Goal: Task Accomplishment & Management: Manage account settings

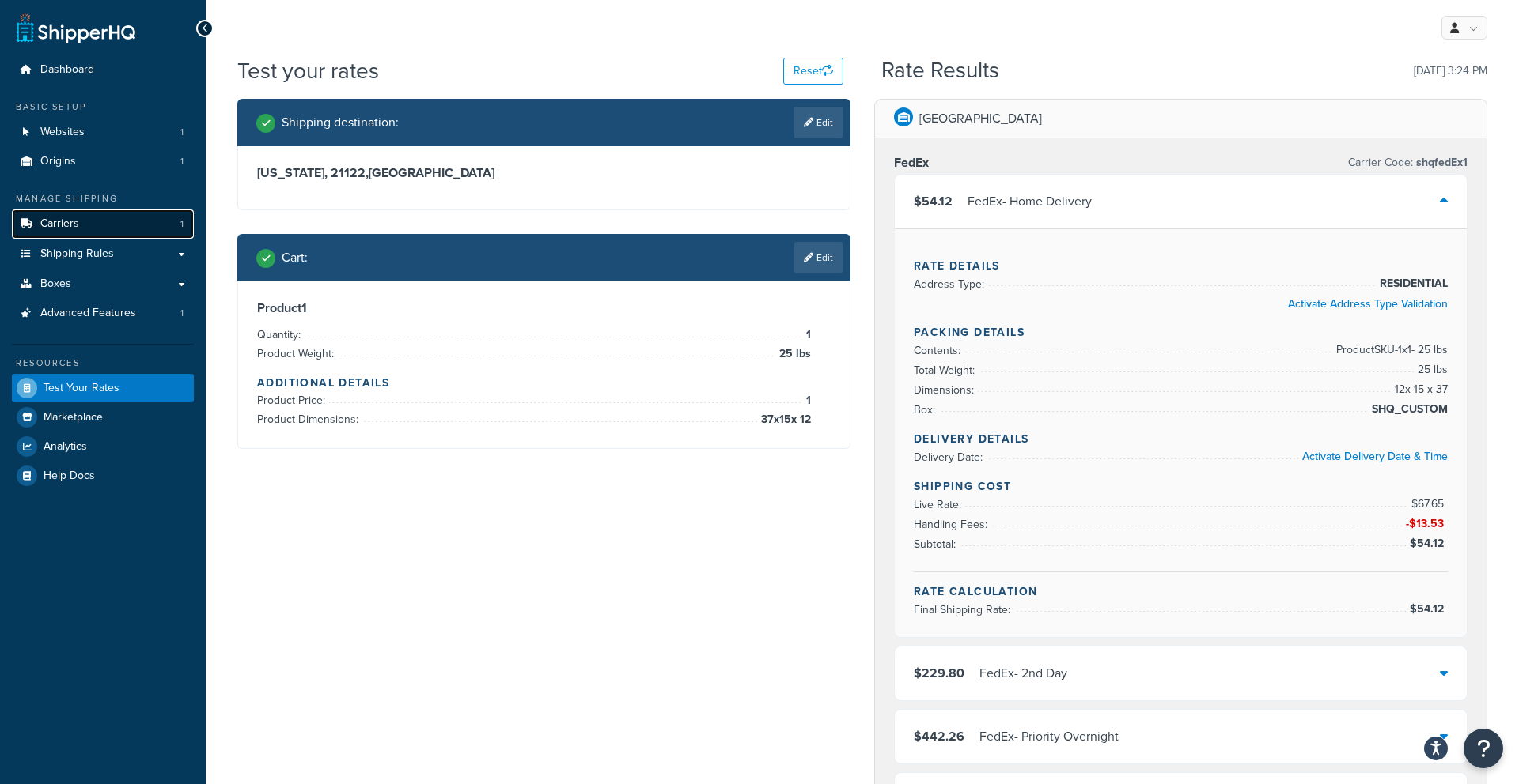
click at [97, 226] on link "Carriers 1" at bounding box center [103, 224] width 182 height 29
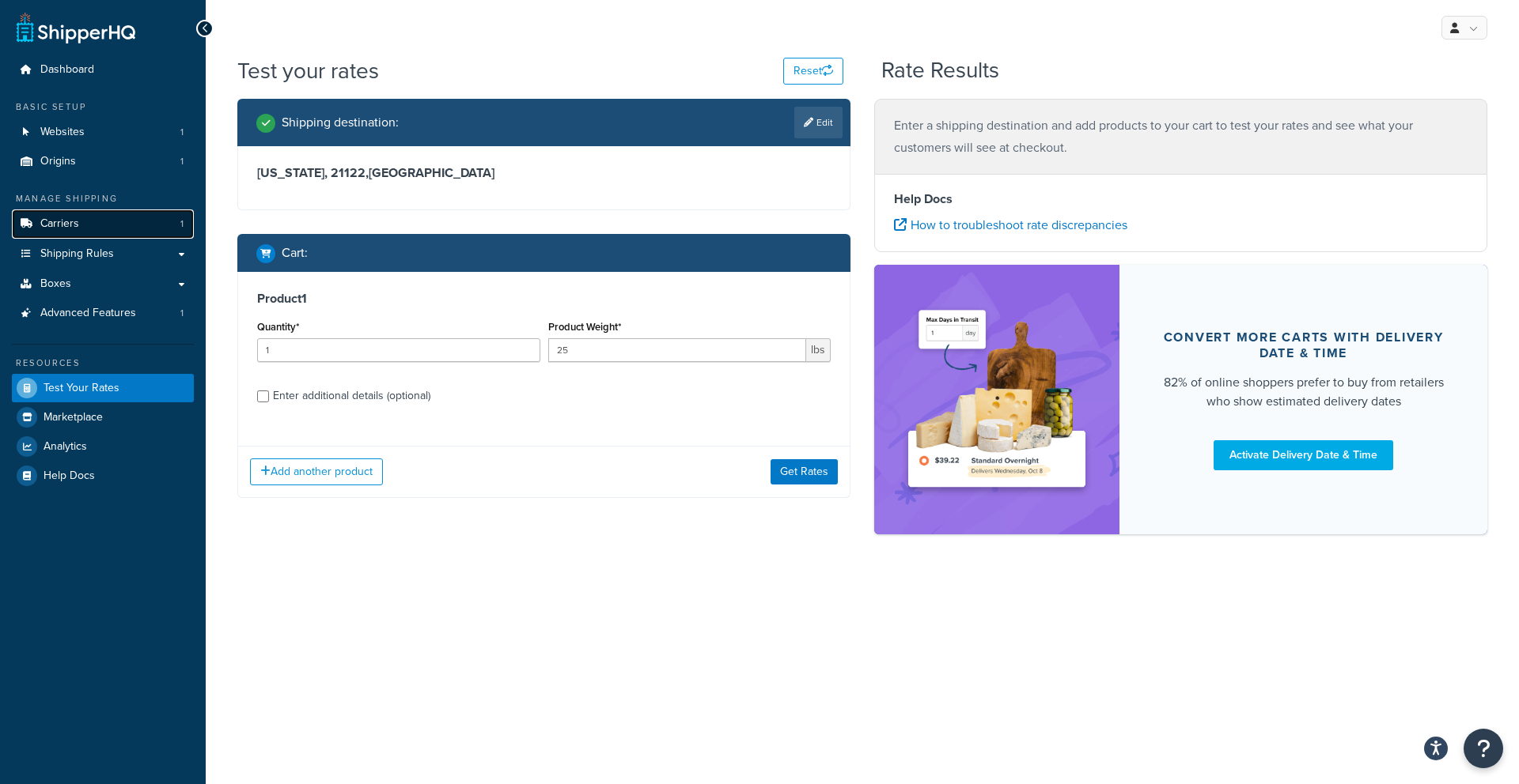
click at [73, 218] on span "Carriers" at bounding box center [60, 224] width 39 height 14
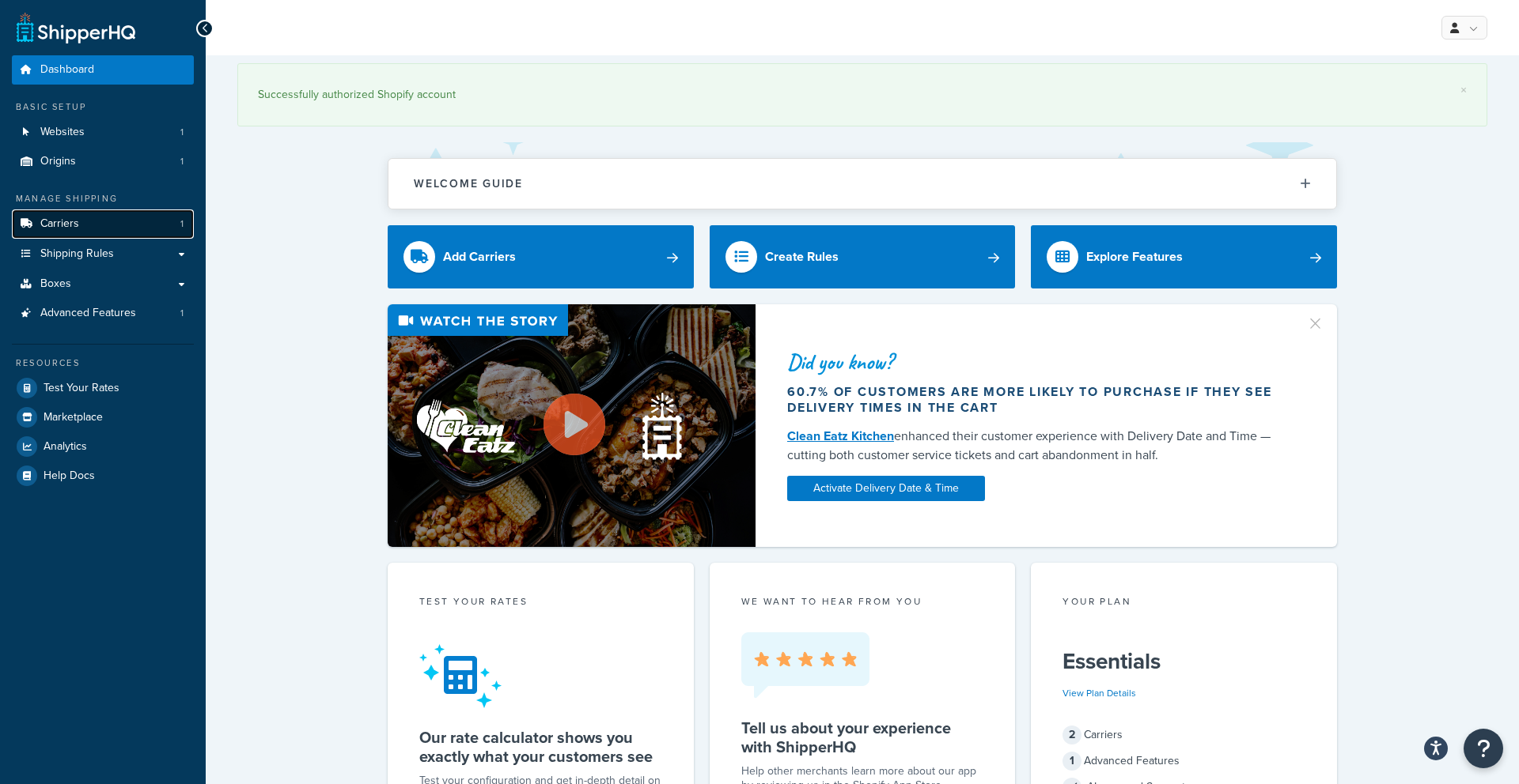
click at [130, 221] on link "Carriers 1" at bounding box center [103, 224] width 182 height 29
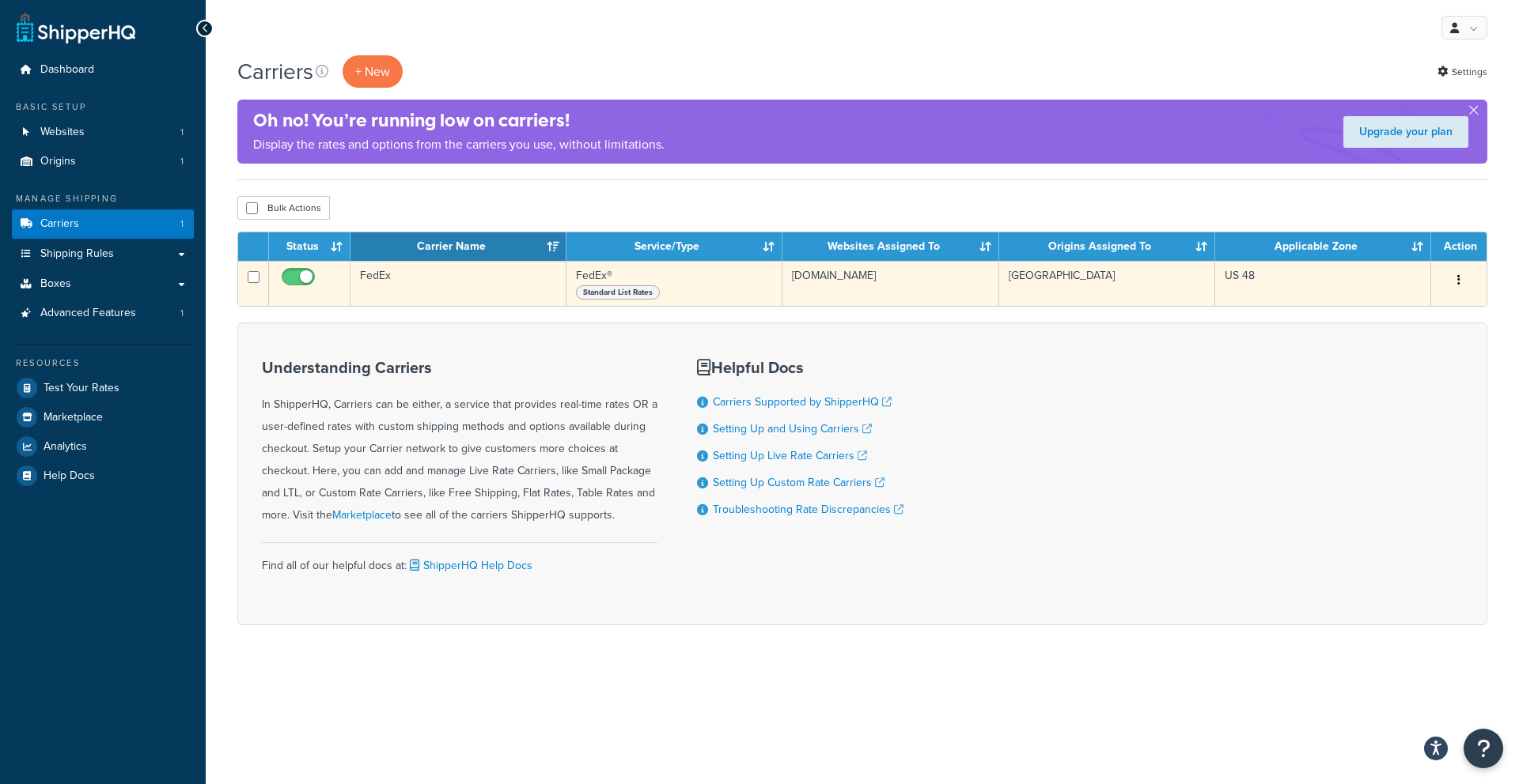
click at [1453, 284] on button "button" at bounding box center [1458, 281] width 22 height 25
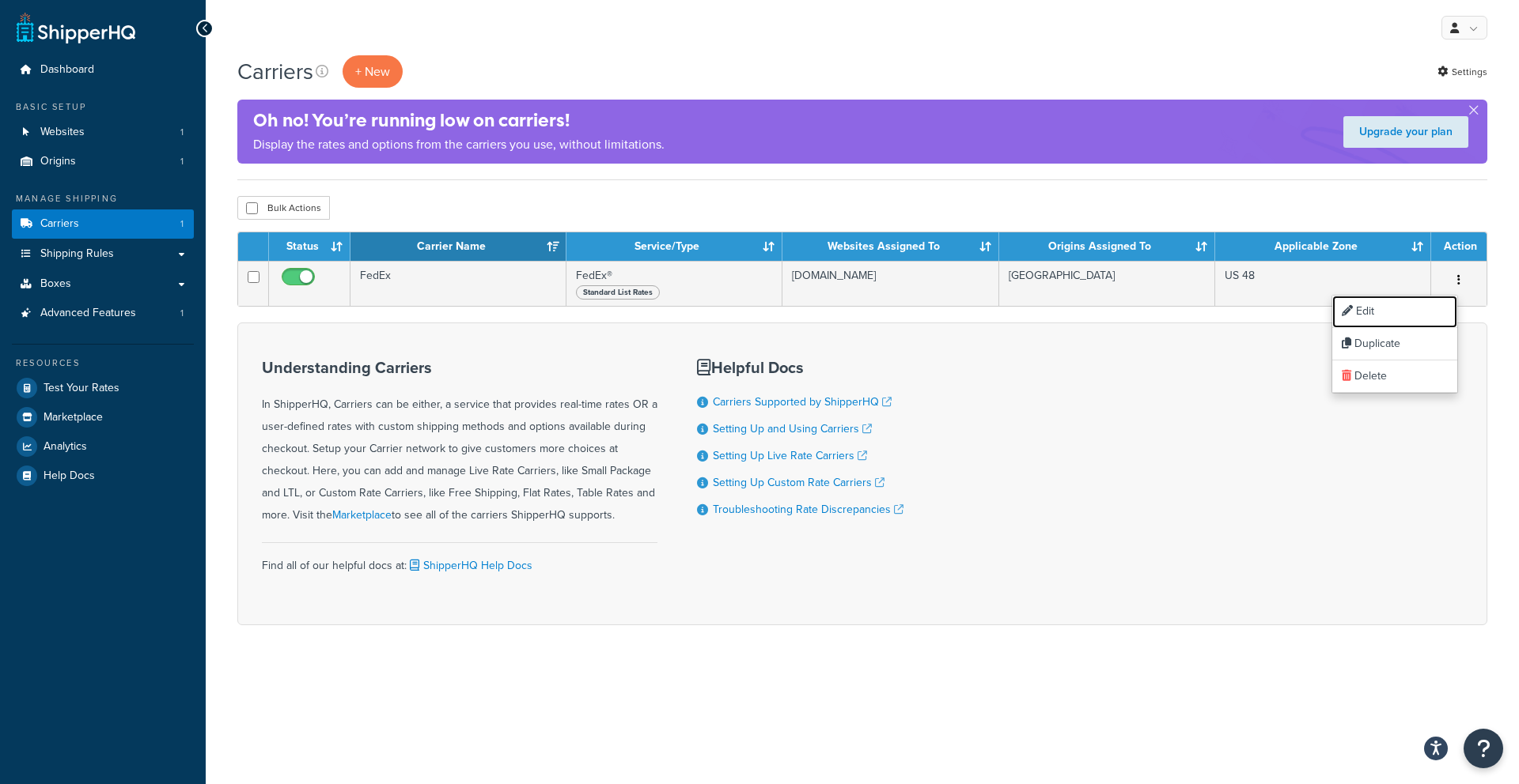
click at [1416, 306] on link "Edit" at bounding box center [1395, 311] width 125 height 32
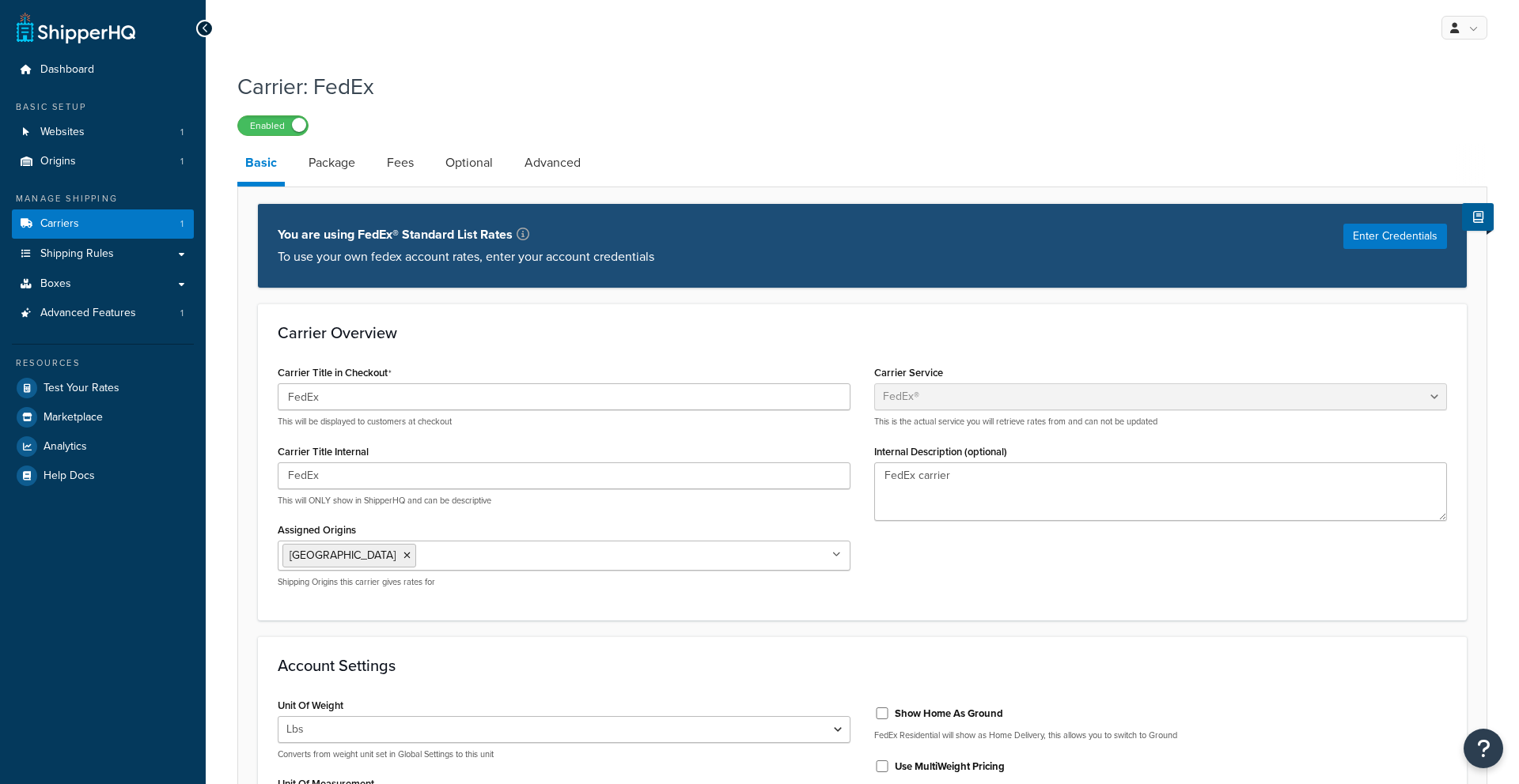
select select "fedEx"
select select "REGULAR_PICKUP"
select select "YOUR_PACKAGING"
click at [403, 164] on link "Fees" at bounding box center [400, 162] width 43 height 38
select select "AFTER"
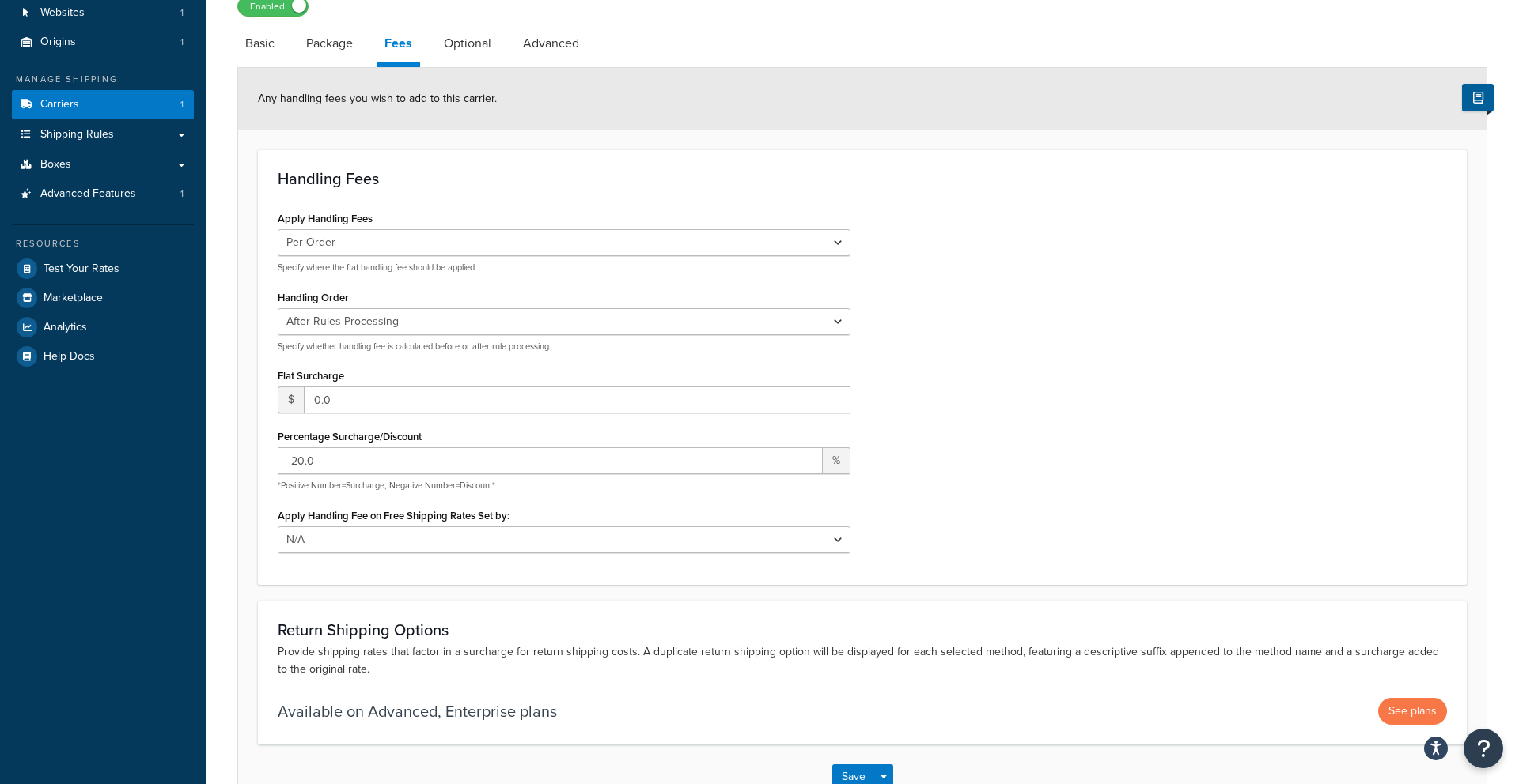
scroll to position [126, 0]
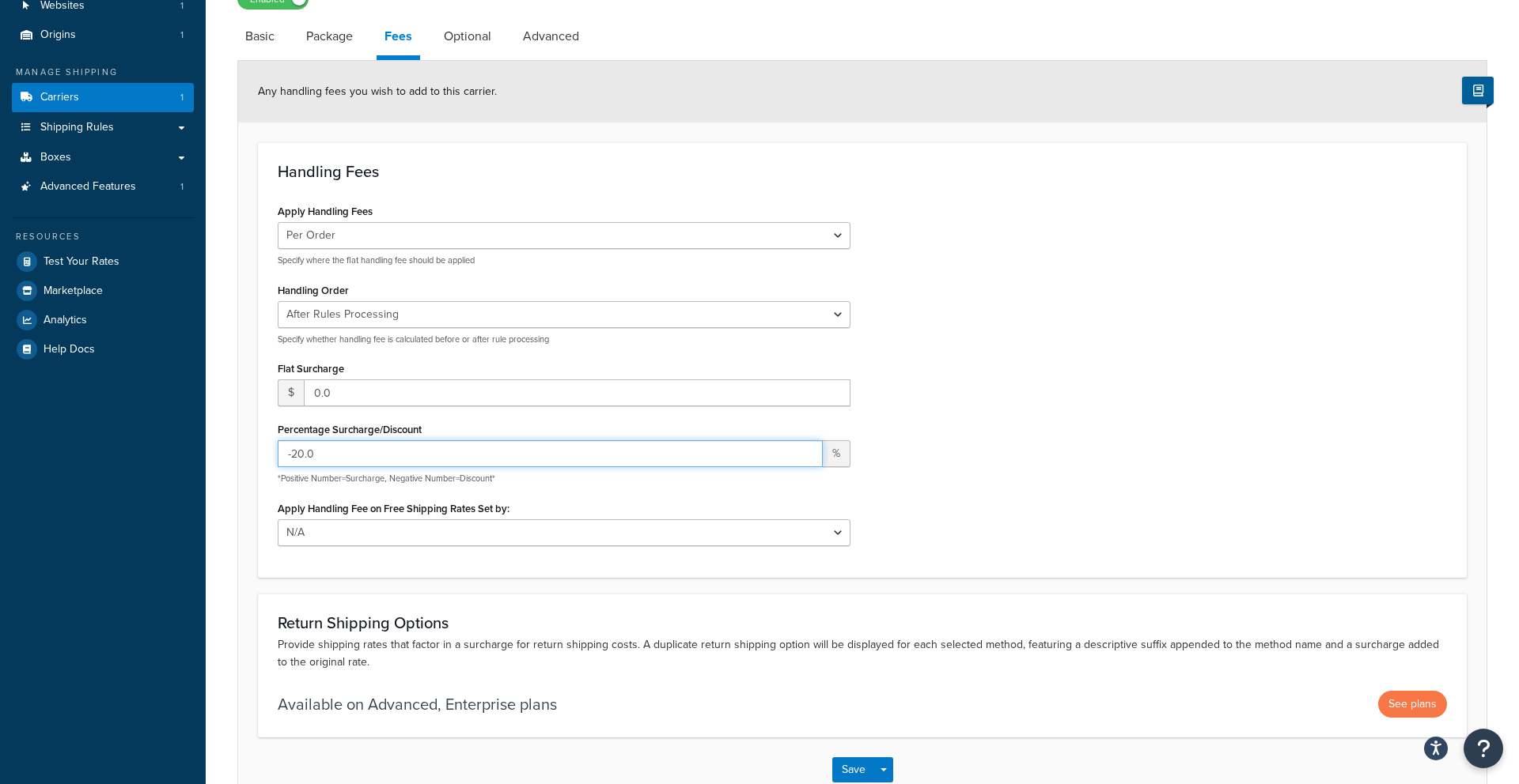
click at [303, 449] on input "-20.0" at bounding box center [550, 453] width 545 height 26
type input "-35.0"
click at [1012, 376] on div "Apply Handling Fees Per Order Per Item Per Package Specify where the flat handl…" at bounding box center [863, 379] width 1193 height 358
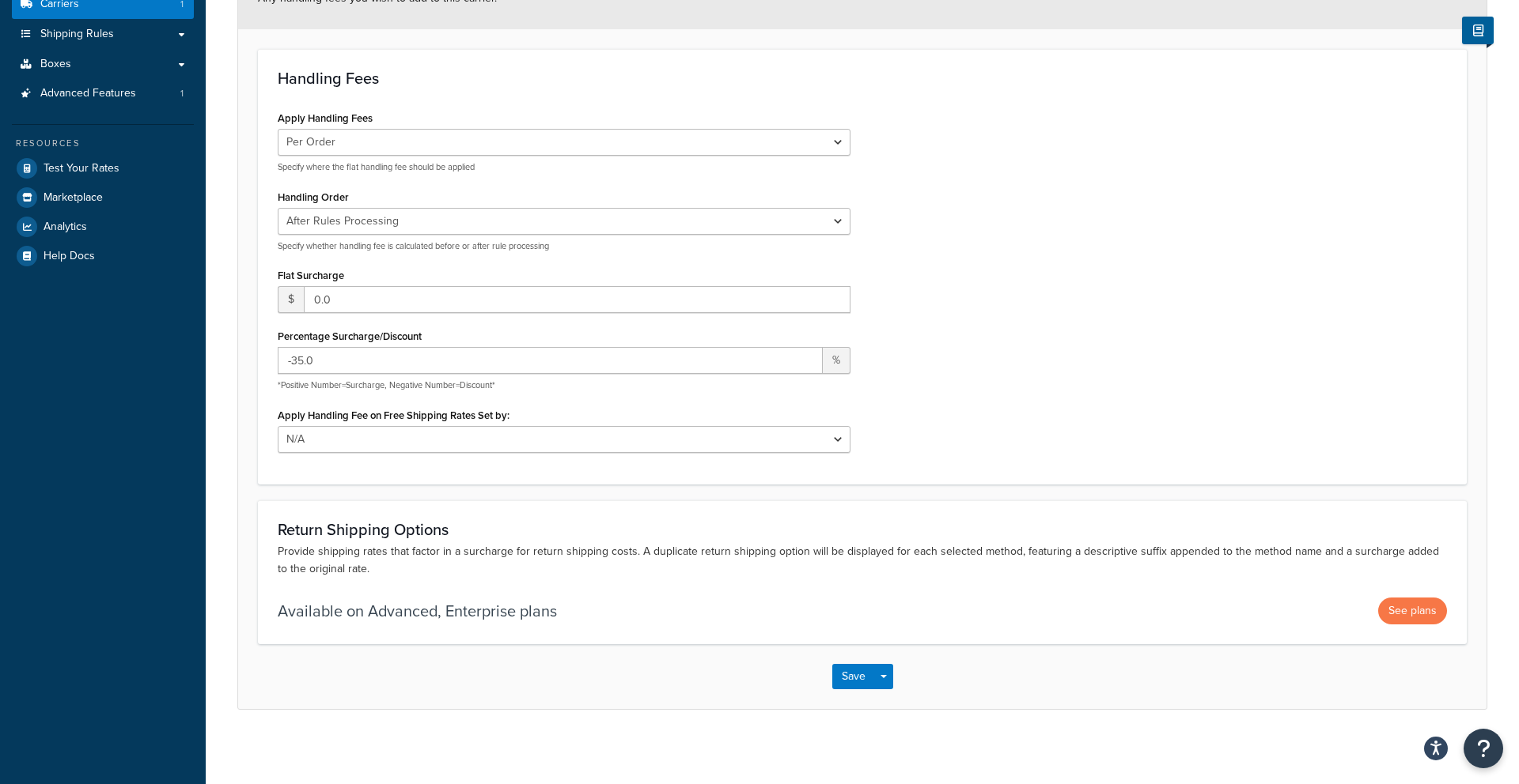
scroll to position [225, 0]
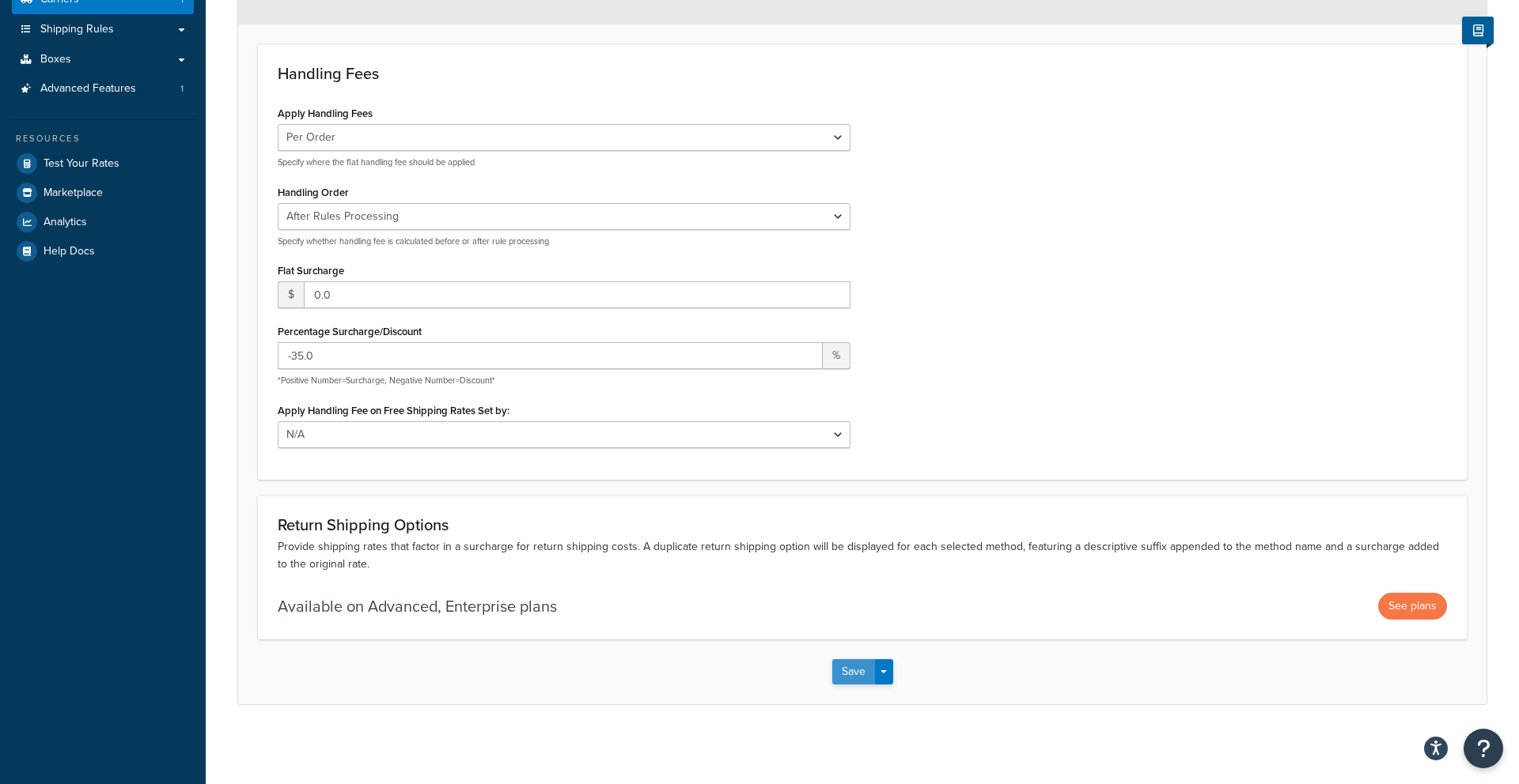
click at [854, 675] on button "Save" at bounding box center [854, 672] width 43 height 25
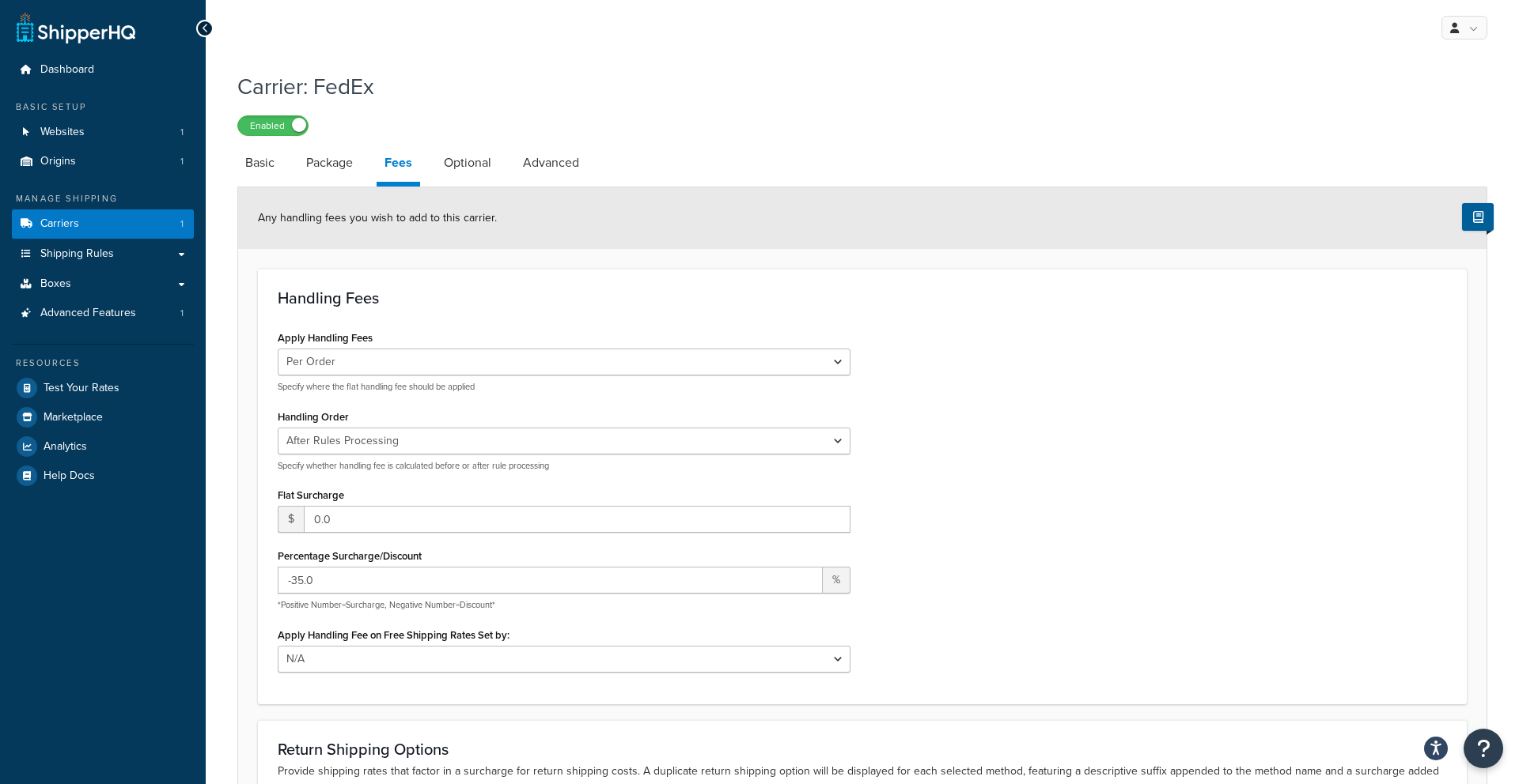
scroll to position [11, 0]
